Goal: Find specific page/section: Find specific page/section

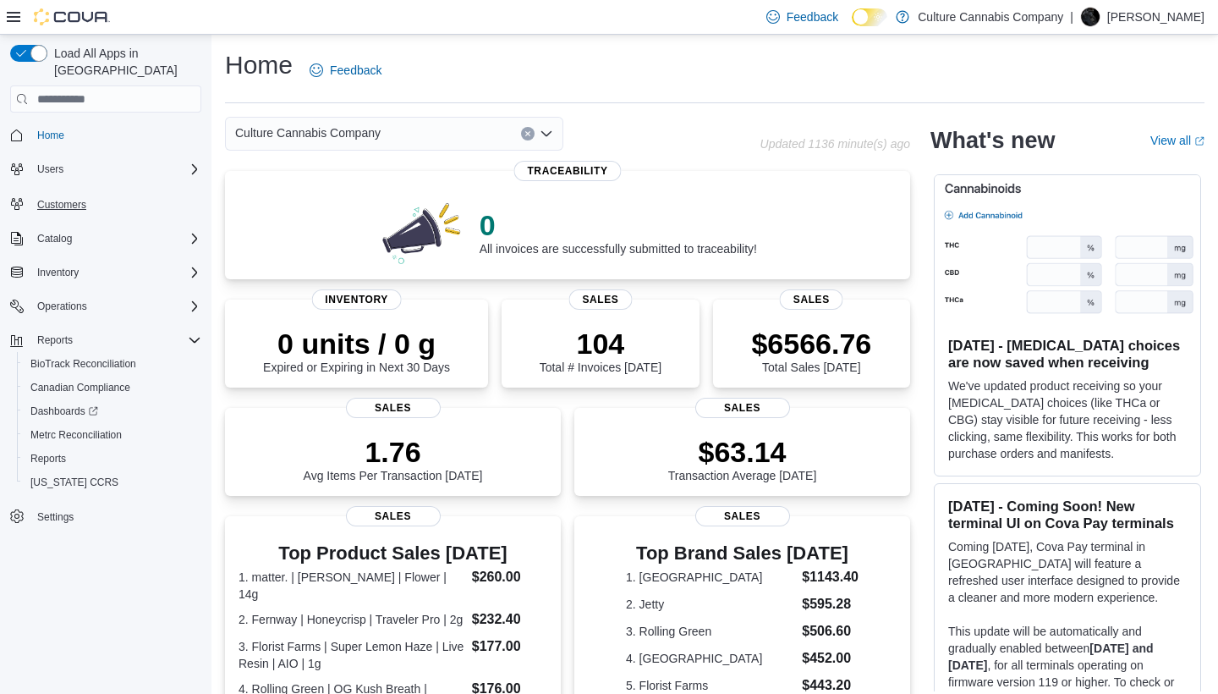
click at [67, 197] on span "Customers" at bounding box center [61, 205] width 49 height 20
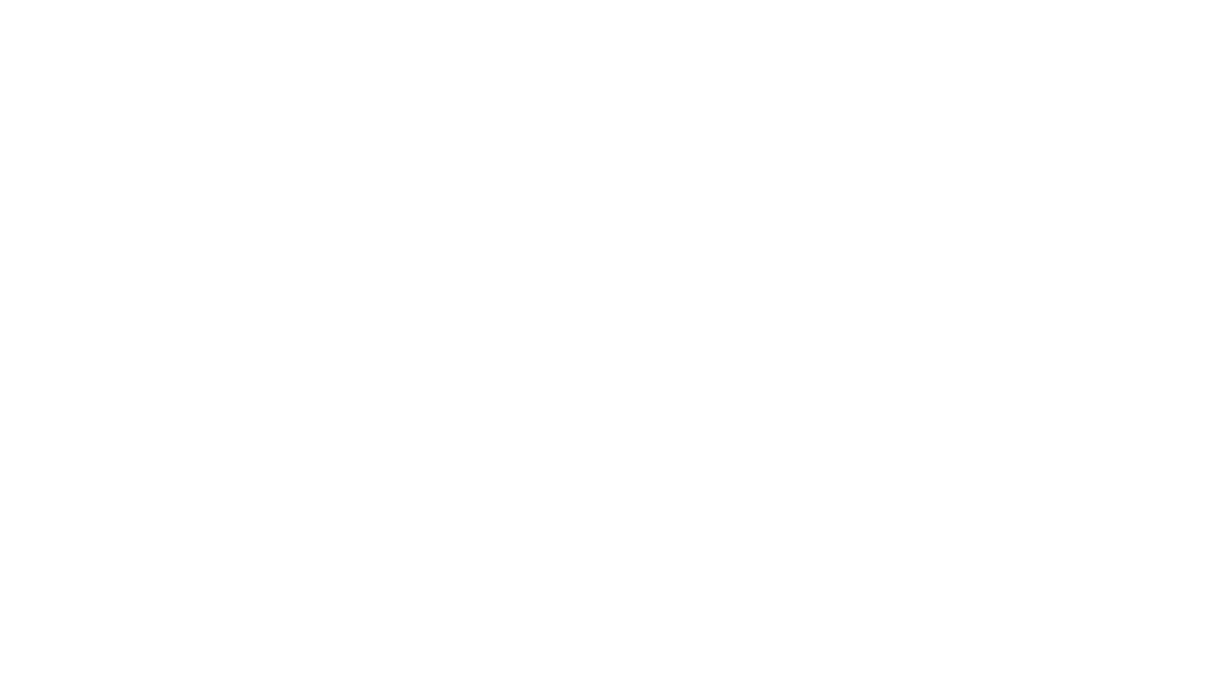
click at [58, 7] on html at bounding box center [609, 3] width 1218 height 7
